Goal: Navigation & Orientation: Find specific page/section

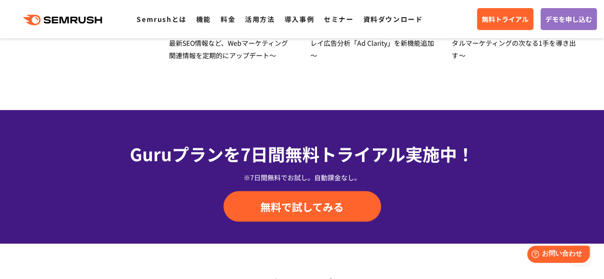
scroll to position [3471, 0]
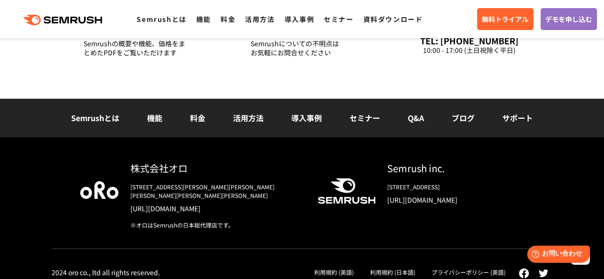
click at [304, 121] on link "導入事例" at bounding box center [306, 117] width 31 height 11
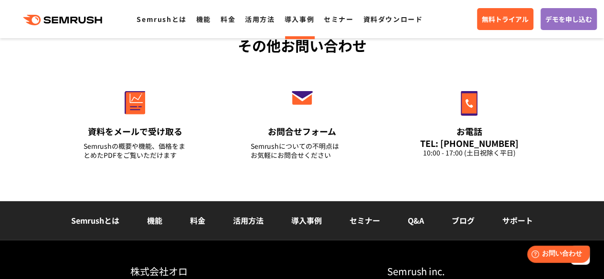
scroll to position [1369, 0]
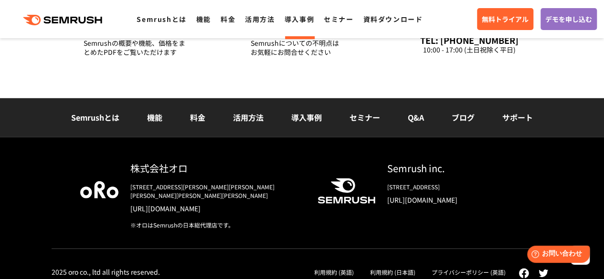
click at [137, 204] on link "[URL][DOMAIN_NAME]" at bounding box center [216, 209] width 172 height 10
